Goal: Information Seeking & Learning: Learn about a topic

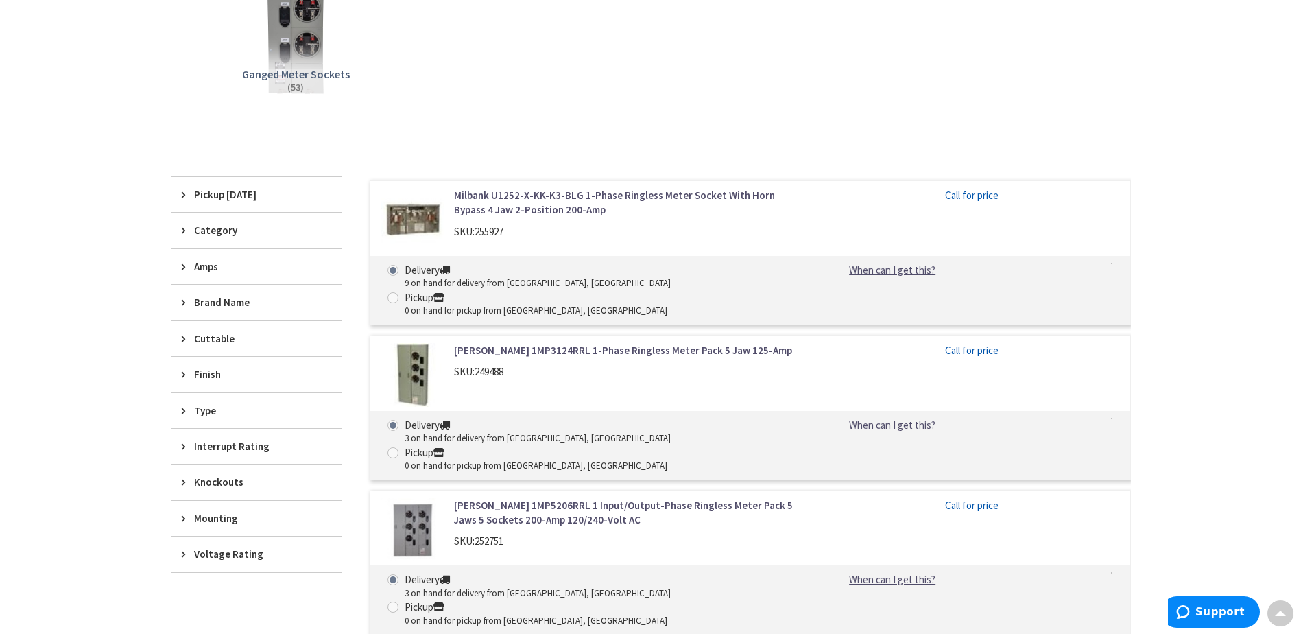
click at [176, 412] on div "Type" at bounding box center [256, 410] width 170 height 35
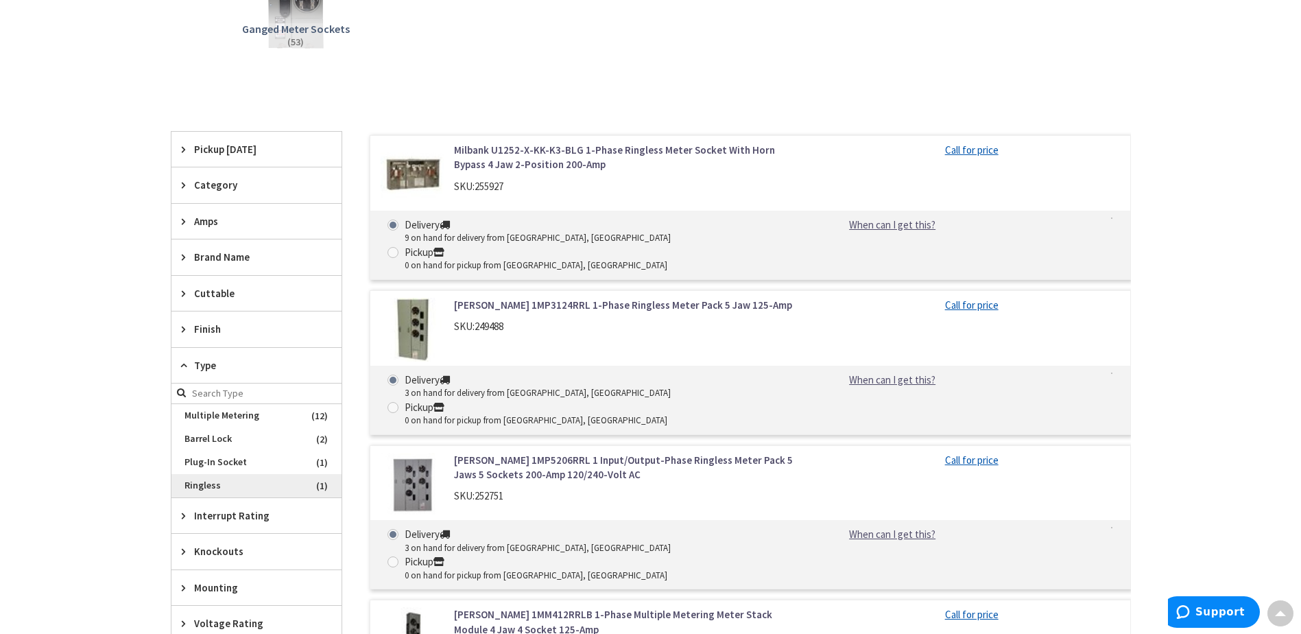
scroll to position [343, 0]
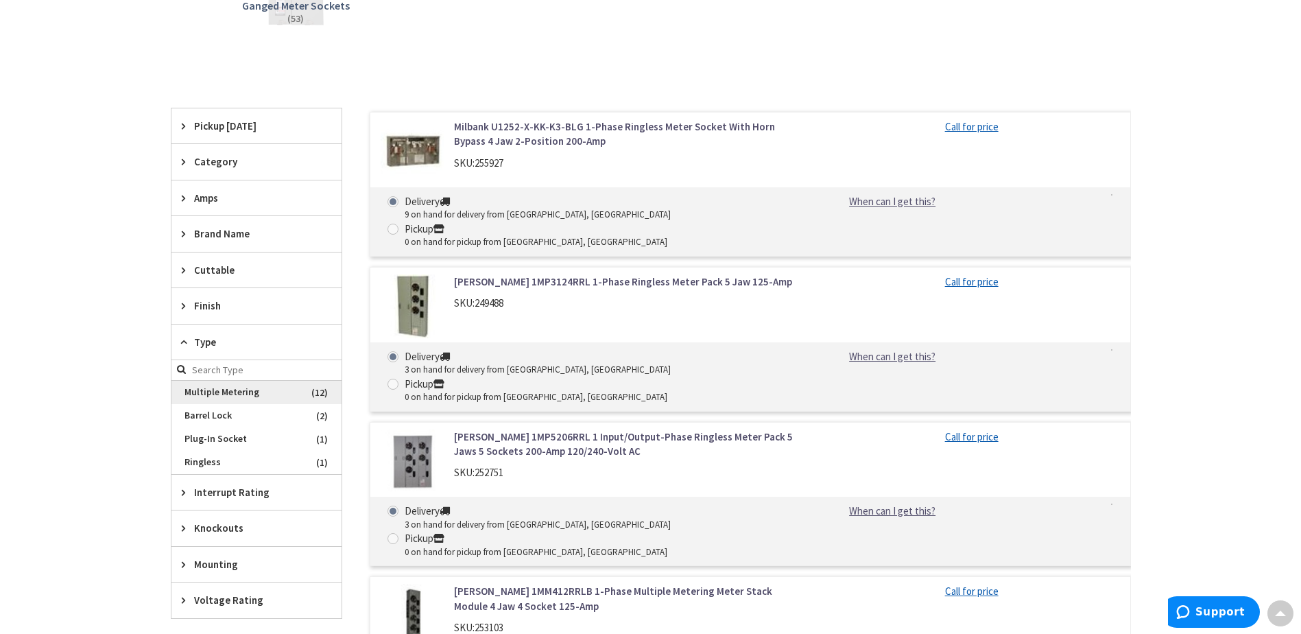
click at [276, 393] on span "Multiple Metering" at bounding box center [256, 392] width 170 height 23
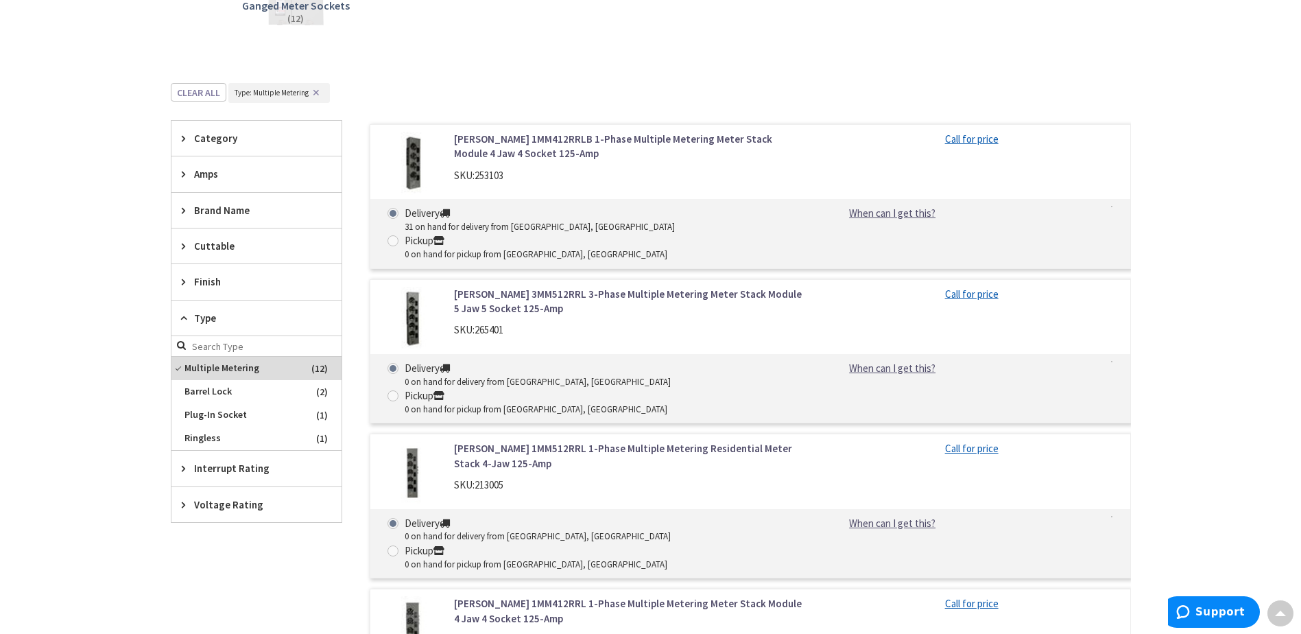
click at [193, 317] on div "Type" at bounding box center [256, 318] width 170 height 36
click at [193, 317] on div "Type" at bounding box center [256, 317] width 170 height 35
click at [183, 317] on icon at bounding box center [187, 318] width 10 height 10
click at [185, 285] on icon at bounding box center [187, 281] width 10 height 10
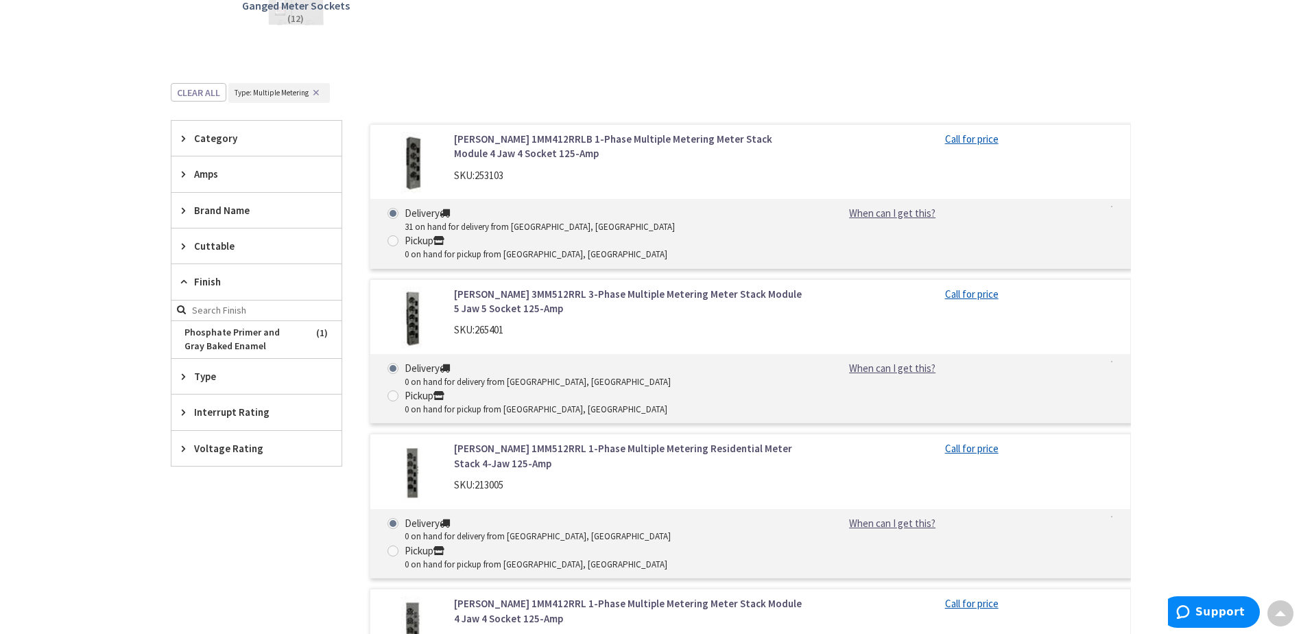
click at [185, 285] on icon at bounding box center [187, 281] width 10 height 10
click at [189, 250] on icon at bounding box center [187, 246] width 10 height 10
click at [183, 217] on div "Brand Name" at bounding box center [256, 210] width 170 height 35
click at [176, 210] on div "Brand Name" at bounding box center [256, 211] width 170 height 36
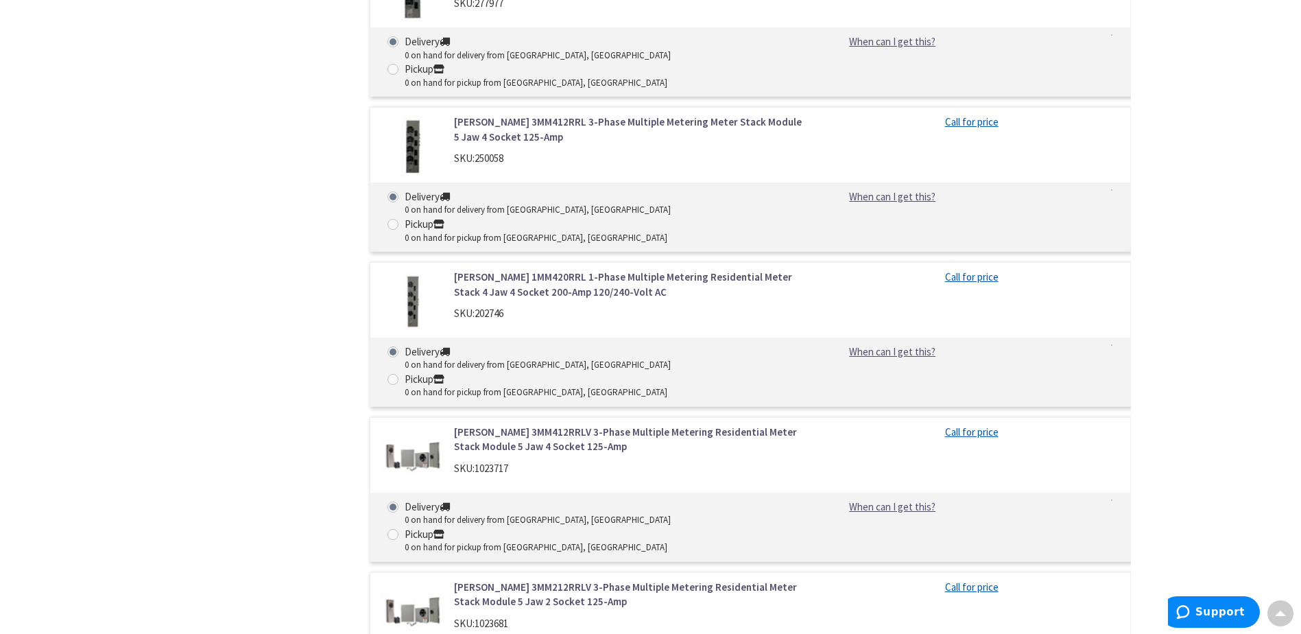
scroll to position [1646, 0]
